Goal: Obtain resource: Obtain resource

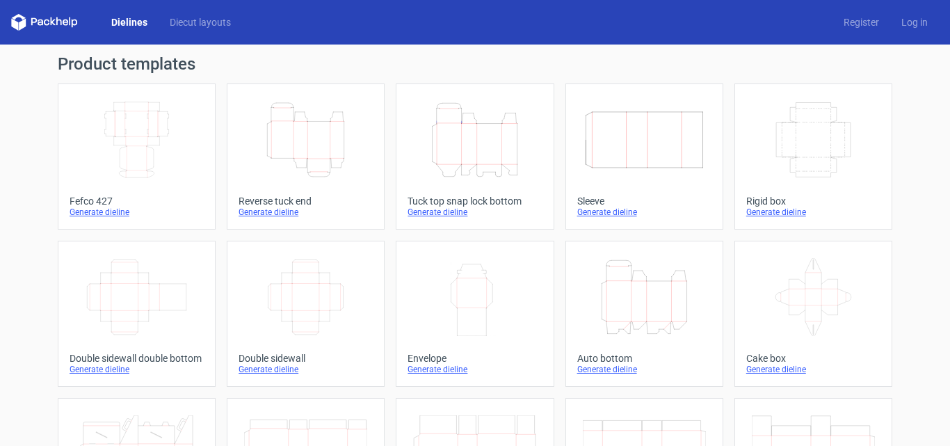
click at [137, 145] on icon "Width Depth Height" at bounding box center [136, 140] width 123 height 78
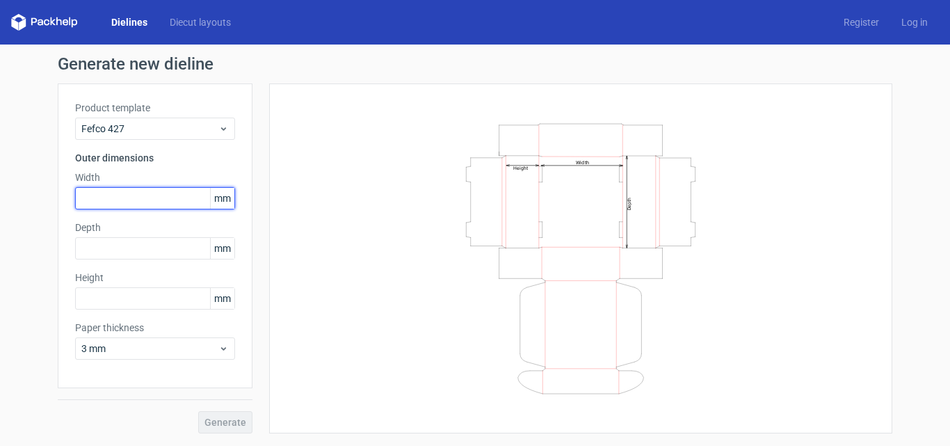
click at [123, 200] on input "text" at bounding box center [155, 198] width 160 height 22
type input "78"
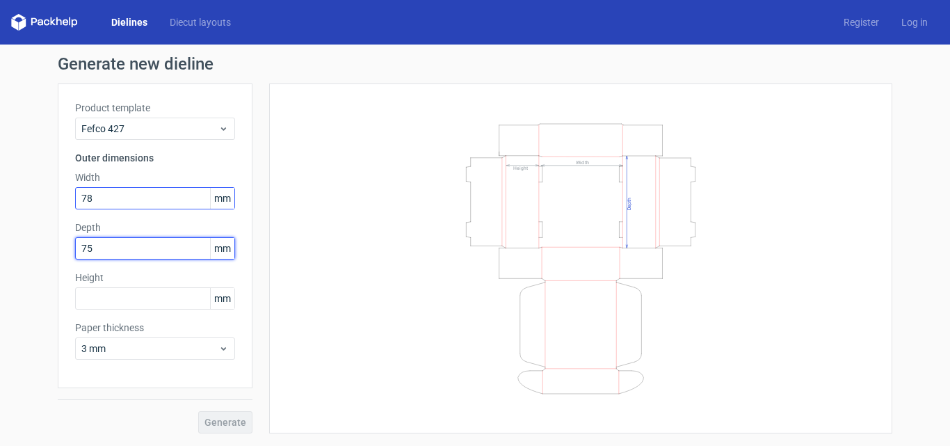
type input "75"
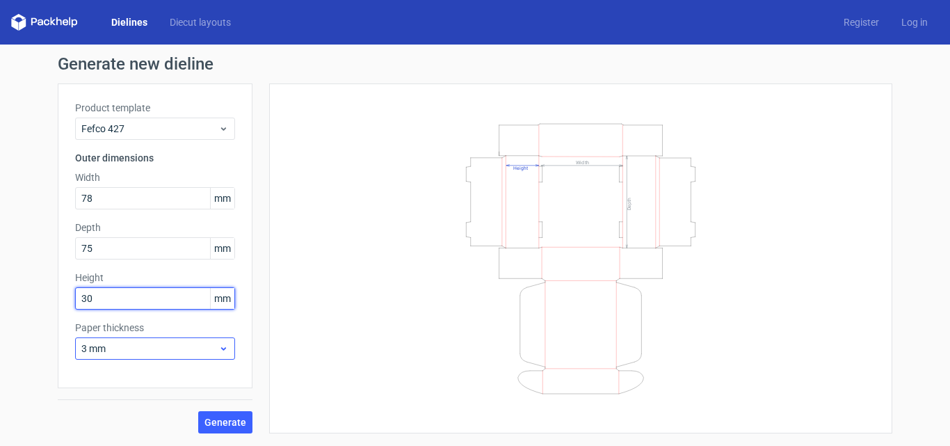
type input "30"
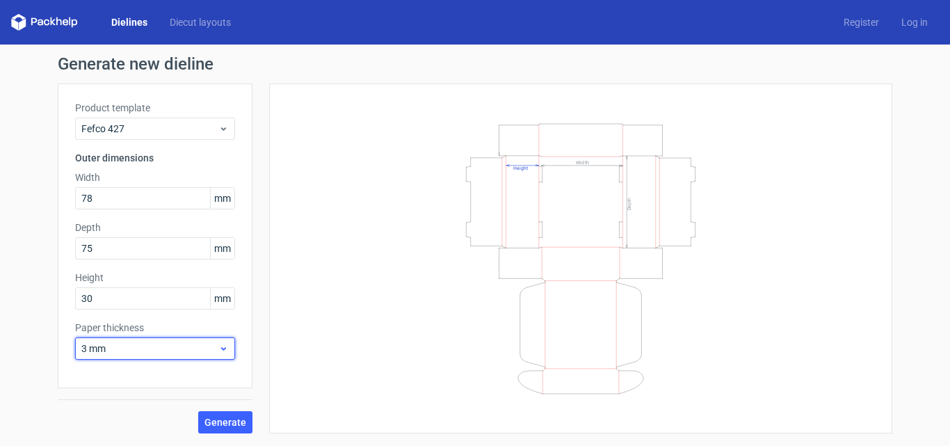
click at [165, 354] on span "3 mm" at bounding box center [149, 348] width 137 height 14
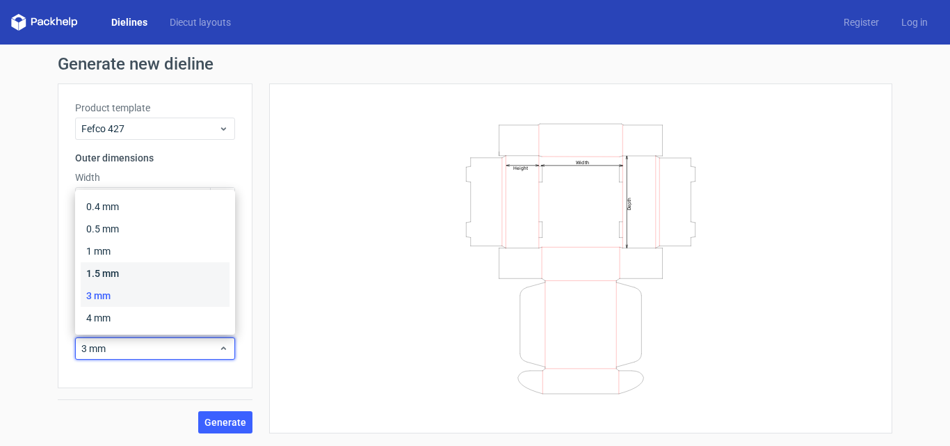
click at [130, 273] on div "1.5 mm" at bounding box center [155, 273] width 149 height 22
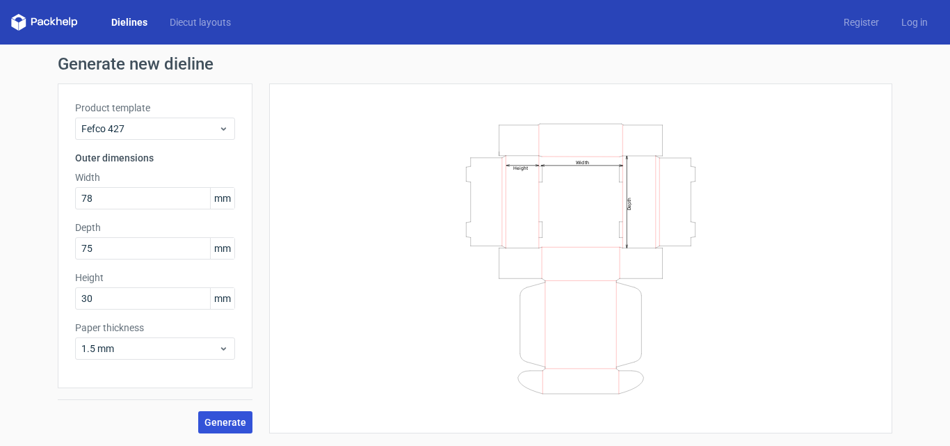
click at [208, 428] on button "Generate" at bounding box center [225, 422] width 54 height 22
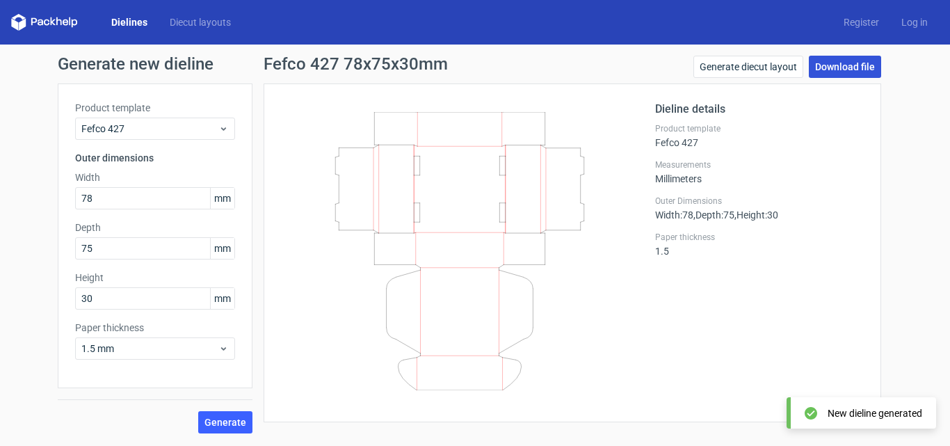
click at [823, 68] on link "Download file" at bounding box center [845, 67] width 72 height 22
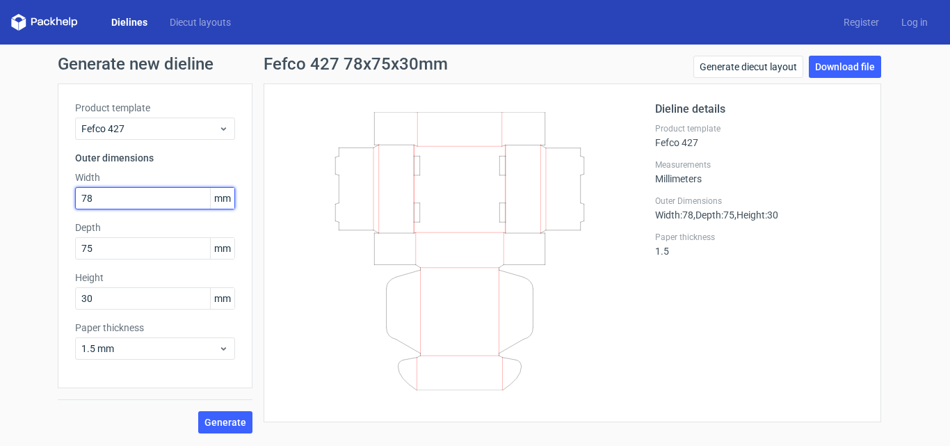
click at [158, 200] on input "78" at bounding box center [155, 198] width 160 height 22
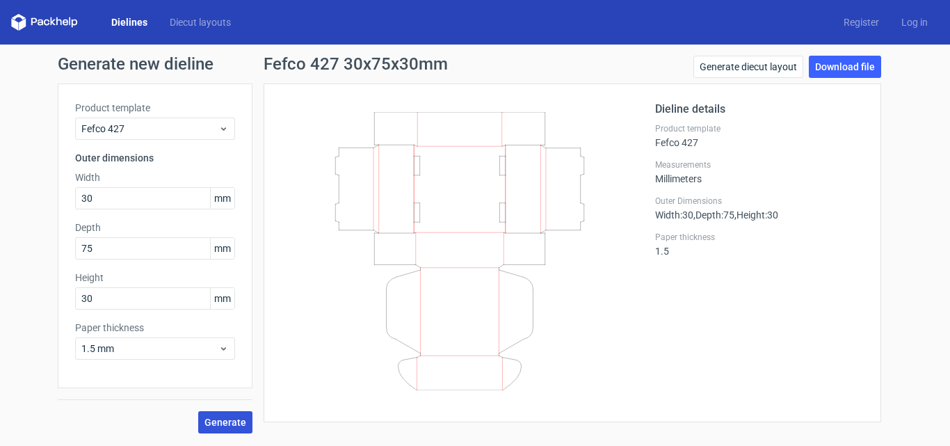
click at [224, 418] on span "Generate" at bounding box center [225, 422] width 42 height 10
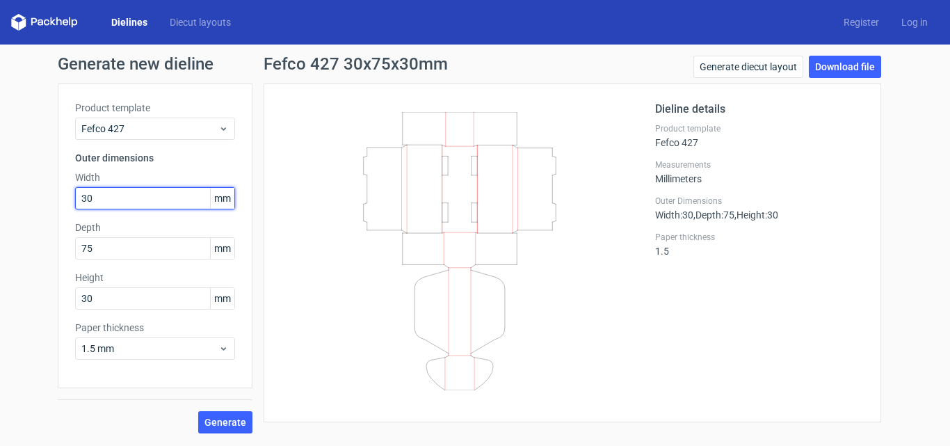
drag, startPoint x: 129, startPoint y: 193, endPoint x: 25, endPoint y: 203, distance: 104.8
click at [25, 203] on div "Generate new dieline Product template Fefco 427 Outer dimensions Width 30 mm De…" at bounding box center [475, 245] width 950 height 400
type input "78"
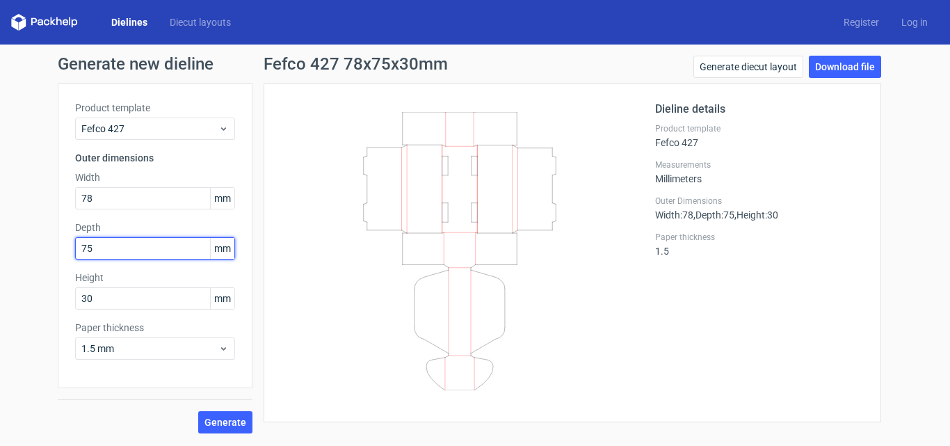
click at [111, 240] on input "75" at bounding box center [155, 248] width 160 height 22
click at [229, 418] on span "Generate" at bounding box center [225, 422] width 42 height 10
click at [113, 255] on input "72" at bounding box center [155, 248] width 160 height 22
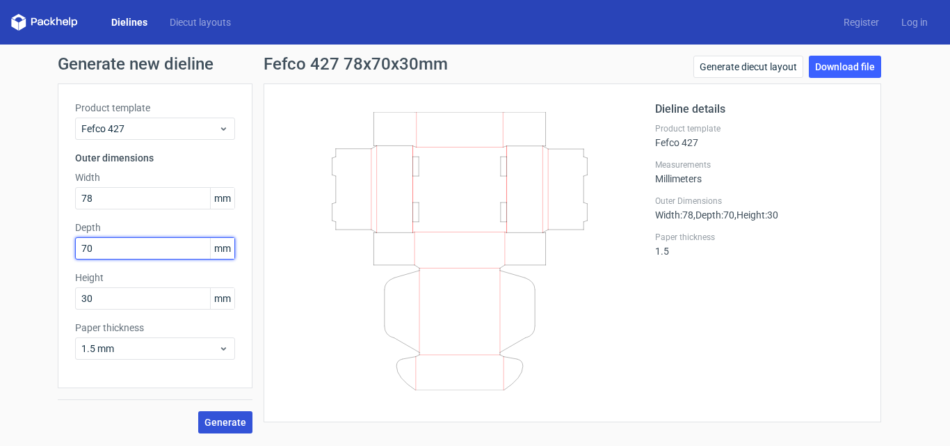
type input "70"
click at [230, 423] on span "Generate" at bounding box center [225, 422] width 42 height 10
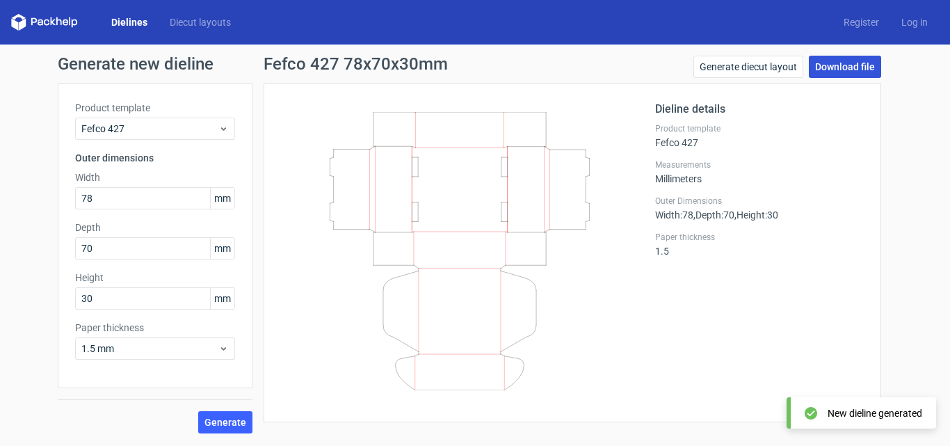
click at [842, 57] on link "Download file" at bounding box center [845, 67] width 72 height 22
click at [839, 65] on link "Download file" at bounding box center [845, 67] width 72 height 22
